Goal: Task Accomplishment & Management: Complete application form

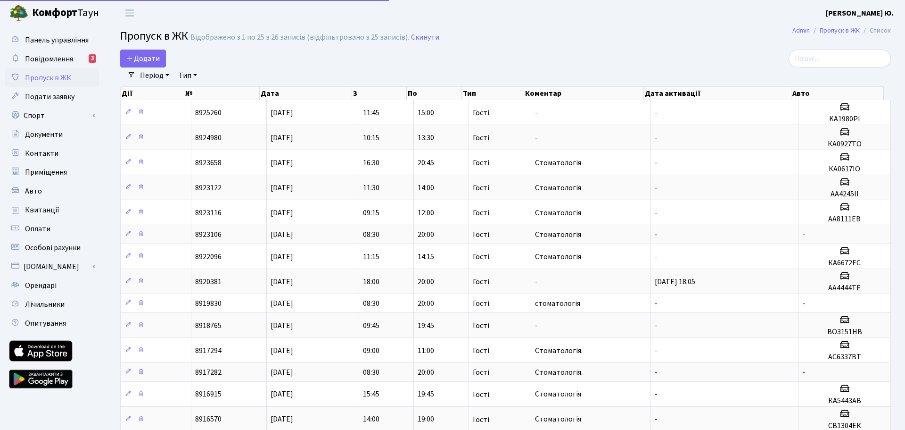
select select "25"
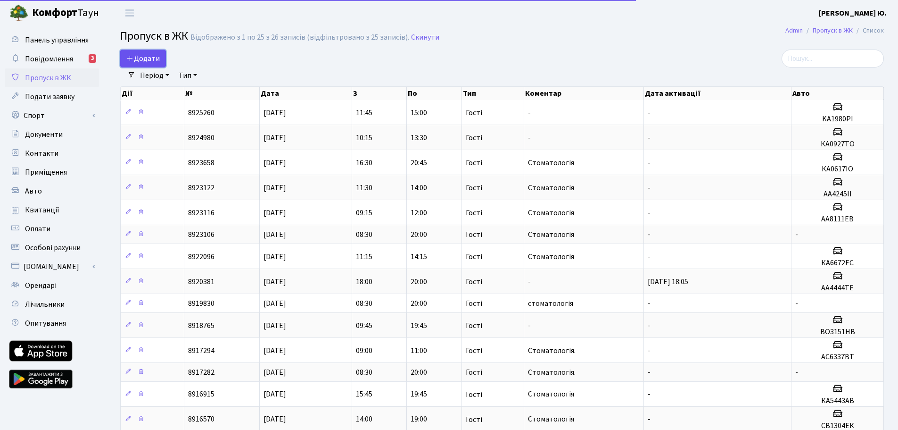
click at [156, 53] on span "Додати" at bounding box center [142, 58] width 33 height 10
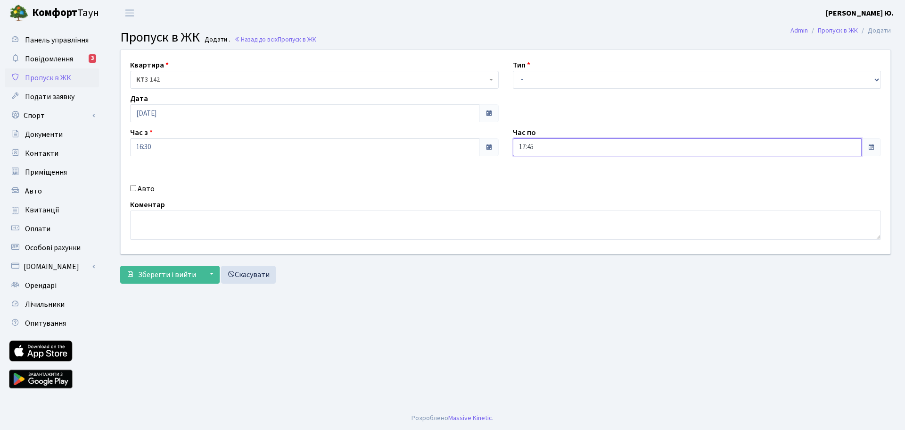
click at [547, 146] on input "17:45" at bounding box center [687, 147] width 349 height 18
click at [537, 176] on icon at bounding box center [538, 179] width 25 height 25
type input "18:45"
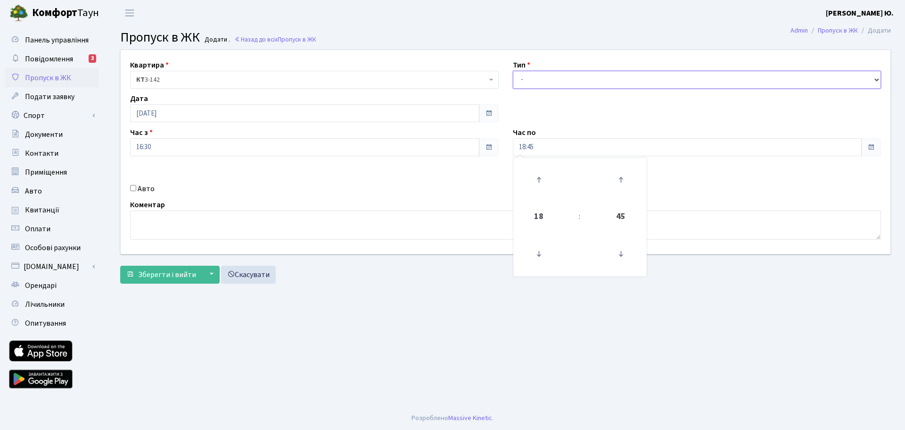
click at [540, 83] on select "- Доставка Таксі Гості Сервіс" at bounding box center [697, 80] width 369 height 18
select select "3"
click at [513, 71] on select "- Доставка Таксі Гості Сервіс" at bounding box center [697, 80] width 369 height 18
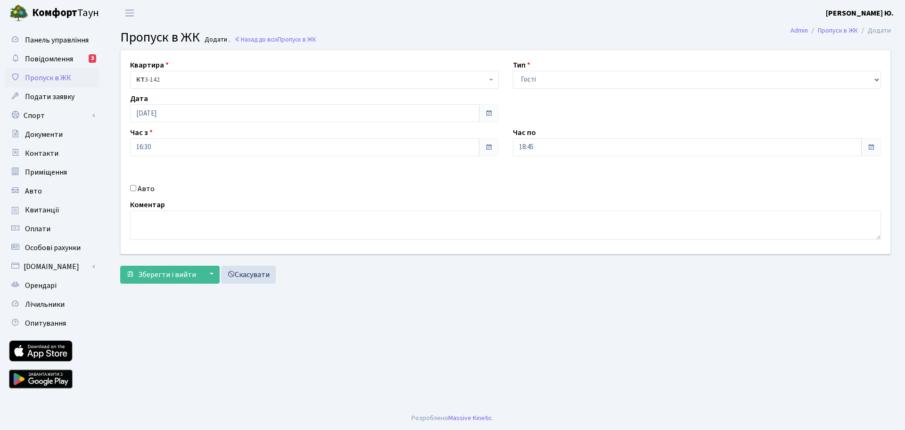
click at [148, 189] on label "Авто" at bounding box center [146, 188] width 17 height 11
click at [136, 189] on input "Авто" at bounding box center [133, 188] width 6 height 6
checkbox input "true"
click at [541, 181] on input "text" at bounding box center [697, 181] width 369 height 18
paste input "ВО3151ВН"
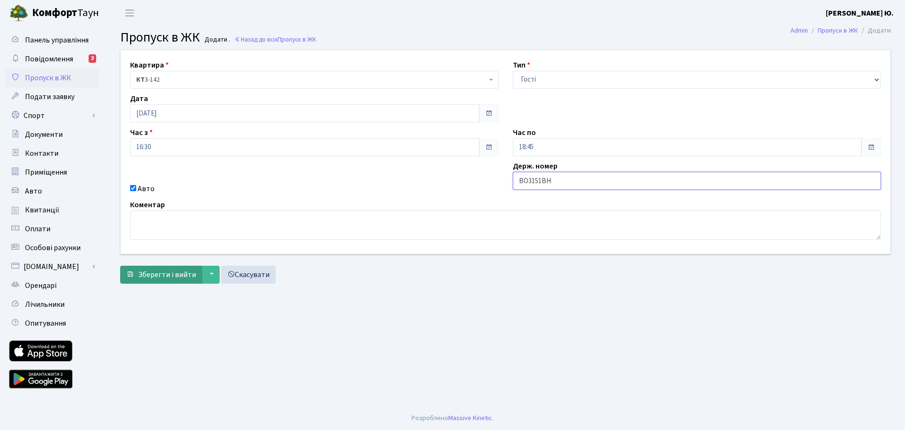
type input "ВО3151ВН"
click at [177, 278] on span "Зберегти і вийти" at bounding box center [167, 274] width 58 height 10
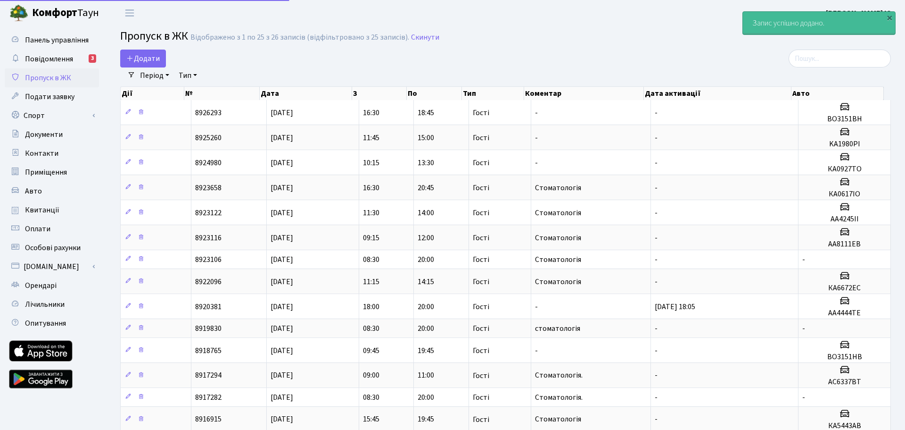
select select "25"
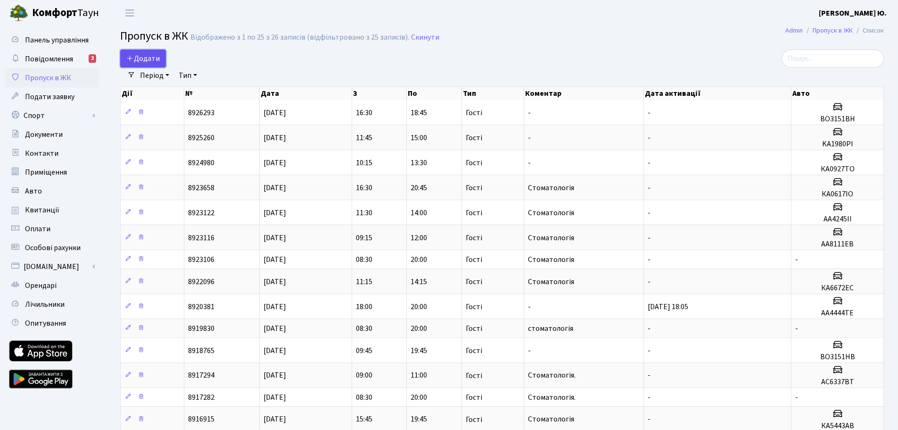
click at [132, 60] on icon at bounding box center [130, 58] width 8 height 8
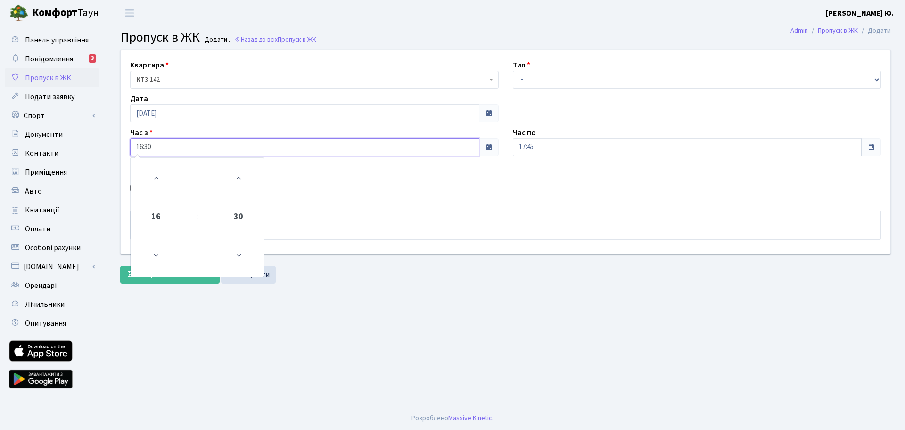
drag, startPoint x: 164, startPoint y: 146, endPoint x: 130, endPoint y: 153, distance: 35.1
click at [130, 153] on div "Час з 16:30 16 : 30 00 01 02 03 04 05 06 07 08 09 10 11 12 13 14 15 16 17 18 19…" at bounding box center [314, 141] width 383 height 29
type input "10:00"
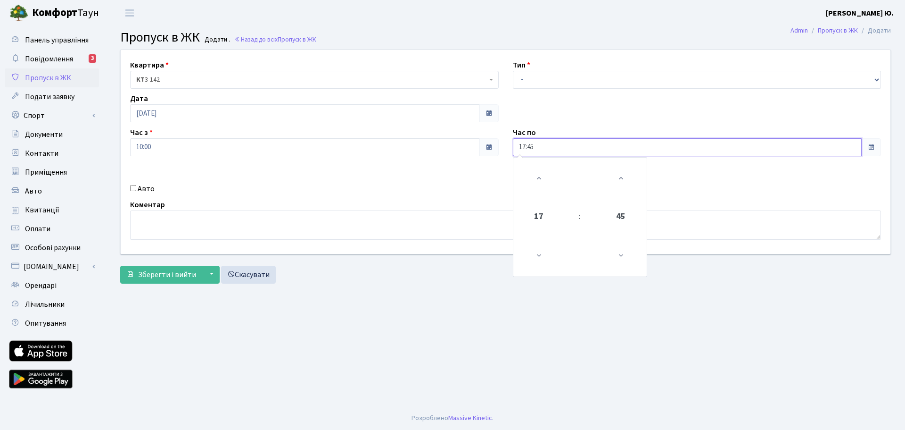
drag, startPoint x: 563, startPoint y: 142, endPoint x: 515, endPoint y: 144, distance: 47.2
click at [515, 144] on input "17:45" at bounding box center [687, 147] width 349 height 18
type input "15:00"
click at [573, 75] on select "- Доставка Таксі Гості Сервіс" at bounding box center [697, 80] width 369 height 18
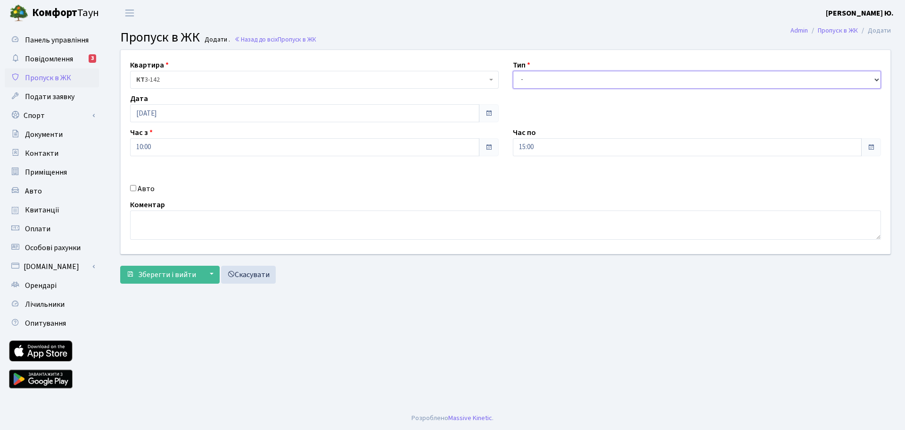
select select "3"
click at [513, 71] on select "- Доставка Таксі Гості Сервіс" at bounding box center [697, 80] width 369 height 18
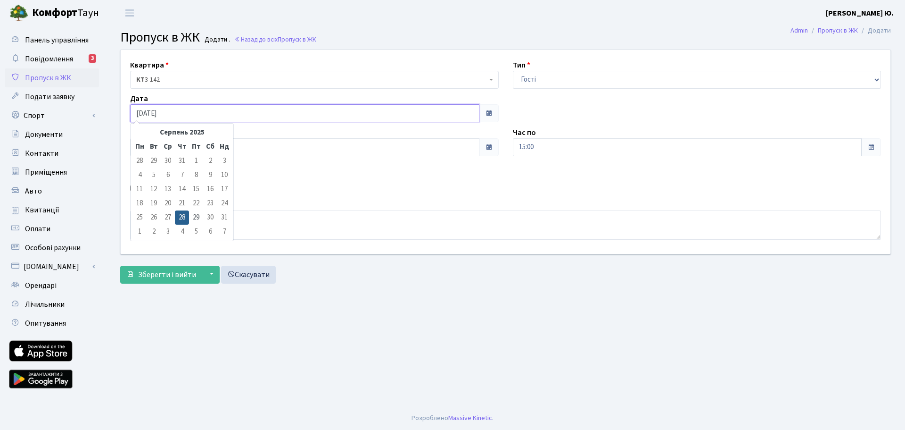
click at [186, 116] on input "[DATE]" at bounding box center [304, 113] width 349 height 18
click at [192, 216] on td "29" at bounding box center [196, 217] width 14 height 14
type input "[DATE]"
click at [147, 187] on label "Авто" at bounding box center [146, 188] width 17 height 11
click at [136, 187] on input "Авто" at bounding box center [133, 188] width 6 height 6
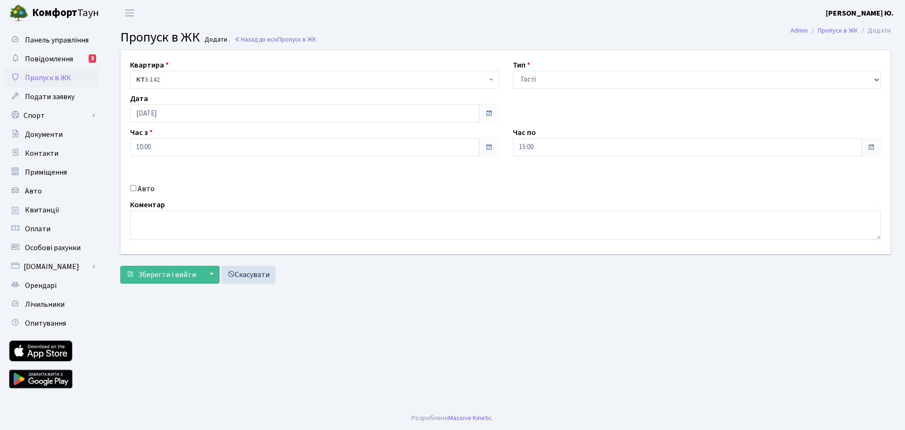
checkbox input "true"
click at [552, 180] on input "text" at bounding box center [697, 181] width 369 height 18
paste input "АА4444ТЕ"
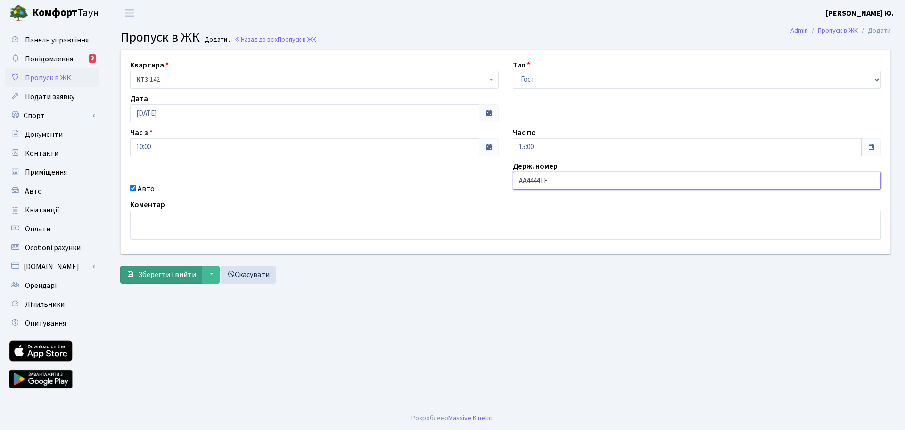
type input "АА4444ТЕ"
click at [156, 272] on span "Зберегти і вийти" at bounding box center [167, 274] width 58 height 10
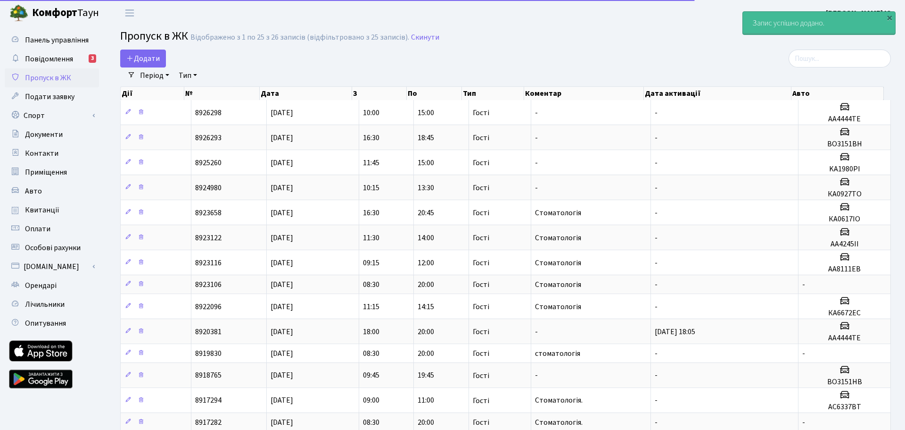
select select "25"
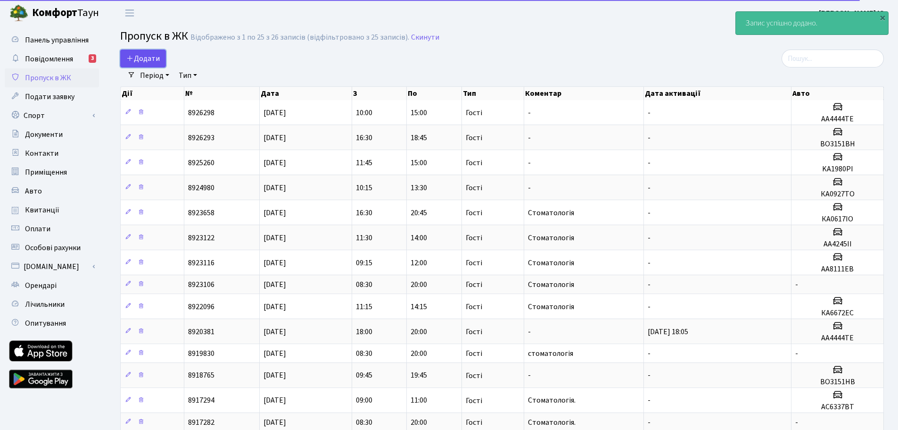
click at [150, 65] on link "Додати" at bounding box center [143, 59] width 46 height 18
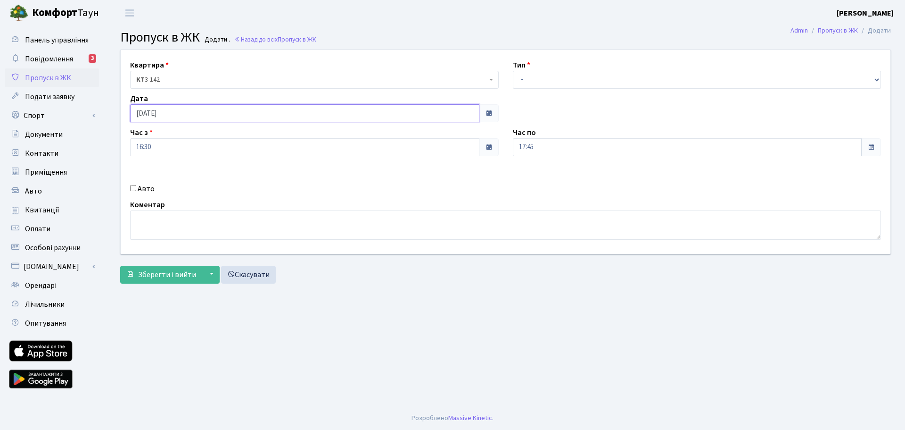
click at [176, 113] on input "[DATE]" at bounding box center [304, 113] width 349 height 18
click at [196, 218] on td "29" at bounding box center [196, 217] width 14 height 14
type input "[DATE]"
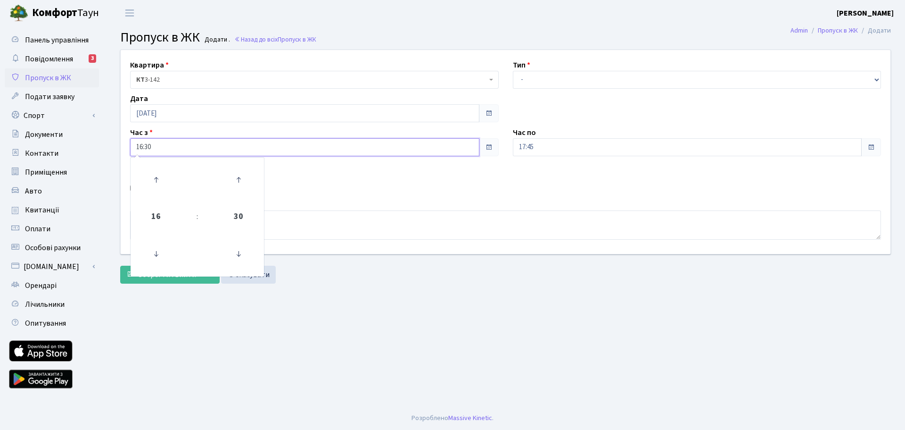
drag, startPoint x: 158, startPoint y: 149, endPoint x: 119, endPoint y: 145, distance: 38.4
click at [119, 145] on div "Квартира <b>КТ</b>&nbsp;&nbsp;&nbsp;&nbsp;3-142 КТ 3-142 Тип - Доставка Таксі Г…" at bounding box center [506, 152] width 784 height 204
type input "08:30"
click at [546, 152] on input "17:45" at bounding box center [687, 147] width 349 height 18
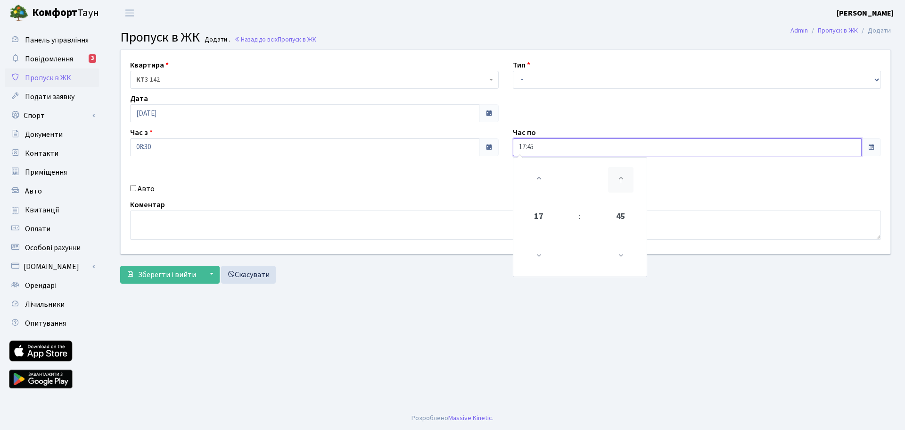
click at [611, 187] on icon at bounding box center [620, 179] width 25 height 25
click at [541, 181] on icon at bounding box center [538, 179] width 25 height 25
click at [540, 180] on icon at bounding box center [538, 179] width 25 height 25
click at [539, 247] on icon at bounding box center [538, 253] width 25 height 25
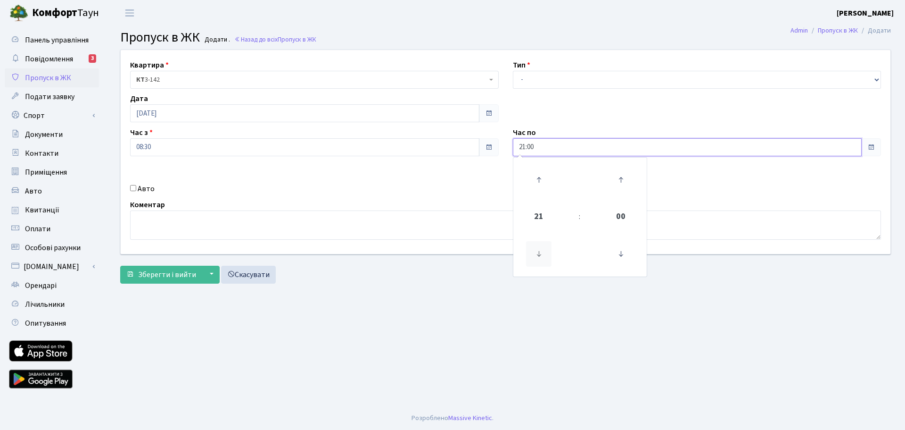
type input "20:00"
click at [558, 75] on select "- Доставка Таксі Гості Сервіс" at bounding box center [697, 80] width 369 height 18
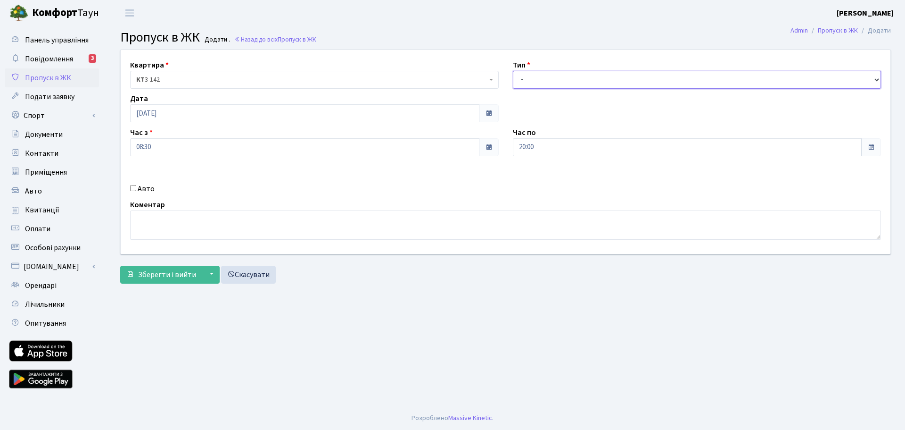
select select "3"
click at [513, 71] on select "- Доставка Таксі Гості Сервіс" at bounding box center [697, 80] width 369 height 18
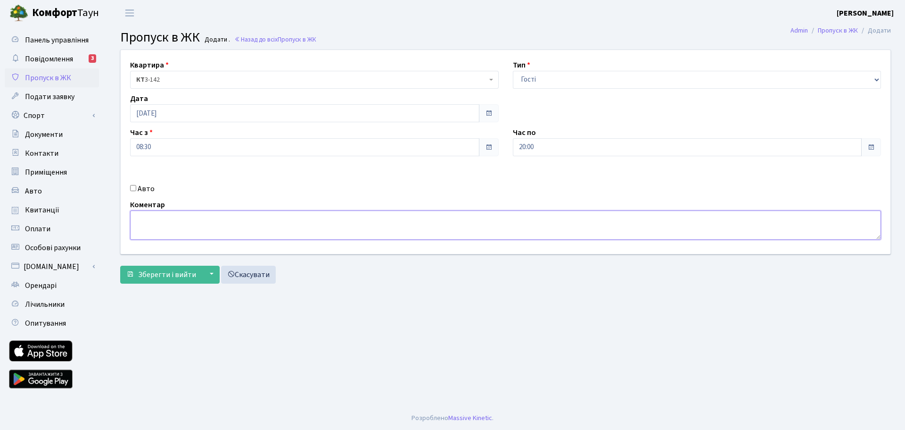
click at [197, 219] on textarea at bounding box center [505, 224] width 751 height 29
type textarea "стоматологія цілий день"
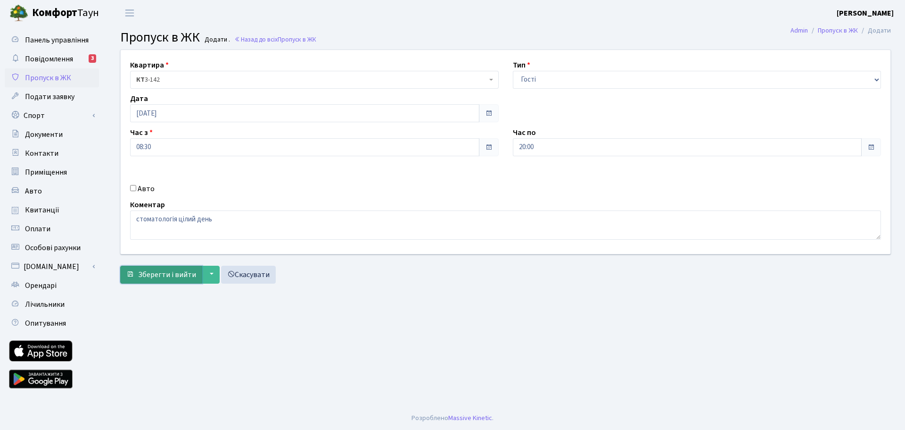
click at [148, 273] on span "Зберегти і вийти" at bounding box center [167, 274] width 58 height 10
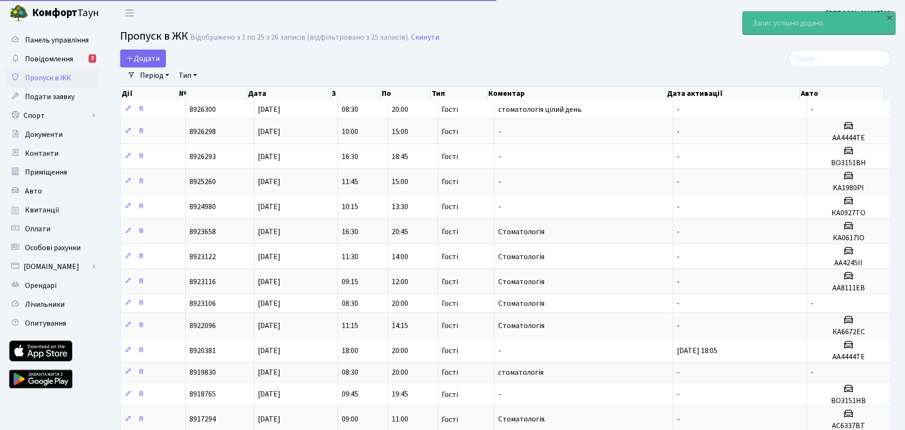
select select "25"
